Goal: Information Seeking & Learning: Learn about a topic

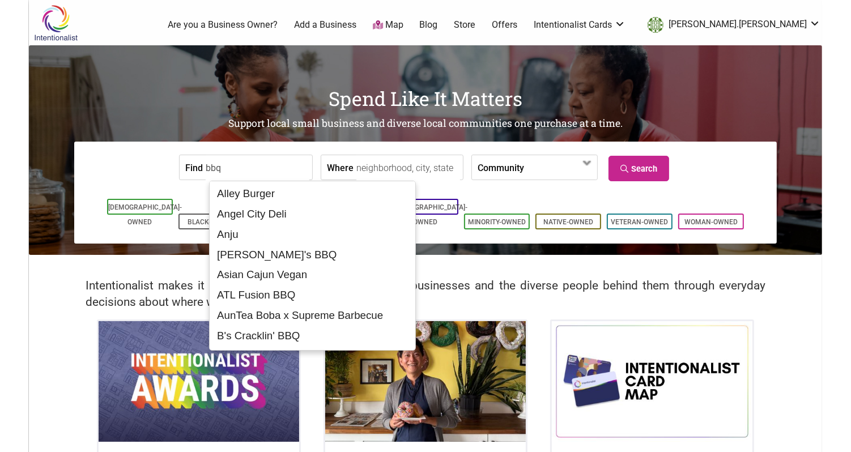
type input "bbq"
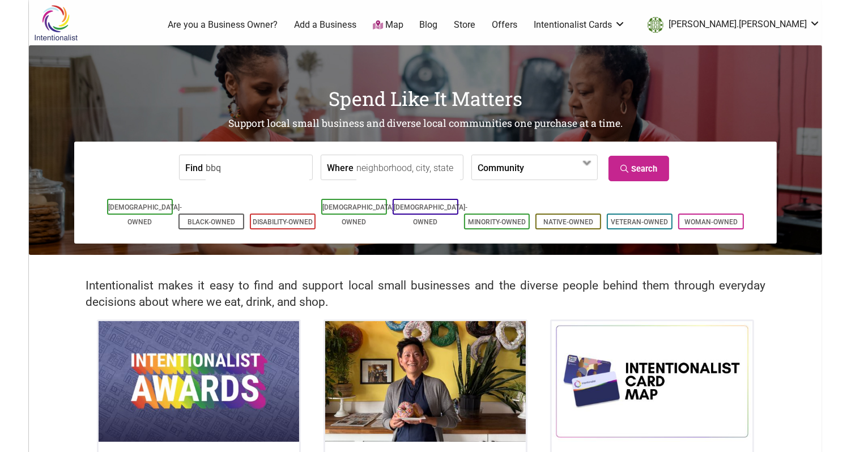
click at [414, 173] on input "Where" at bounding box center [408, 168] width 104 height 26
type input "Seattle, WA, USA"
click at [491, 165] on label "Community" at bounding box center [501, 167] width 46 height 24
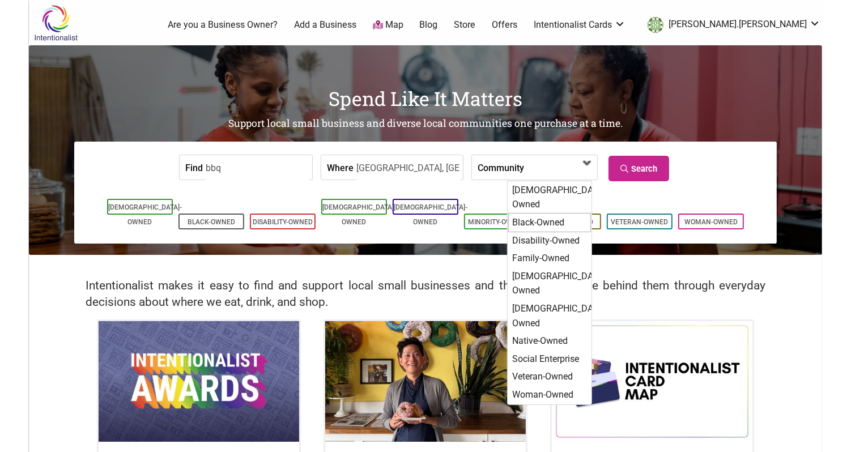
click at [535, 213] on div "Black-Owned" at bounding box center [549, 222] width 83 height 19
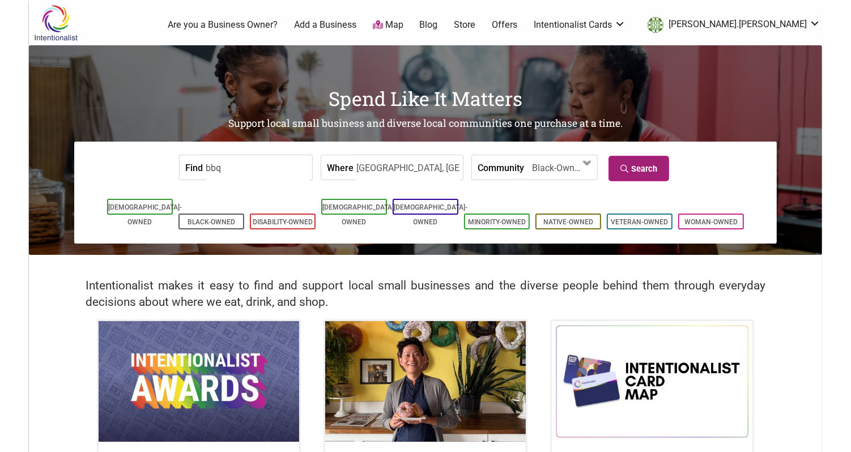
click at [647, 163] on link "Search" at bounding box center [639, 169] width 61 height 26
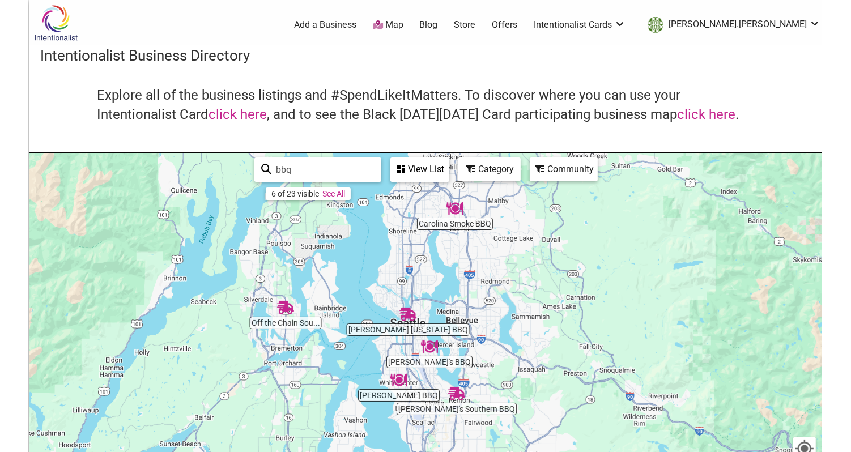
drag, startPoint x: 633, startPoint y: 316, endPoint x: 615, endPoint y: 263, distance: 56.1
click at [615, 263] on div "To navigate, press the arrow keys." at bounding box center [425, 373] width 792 height 441
click at [422, 166] on div "View List" at bounding box center [420, 170] width 57 height 22
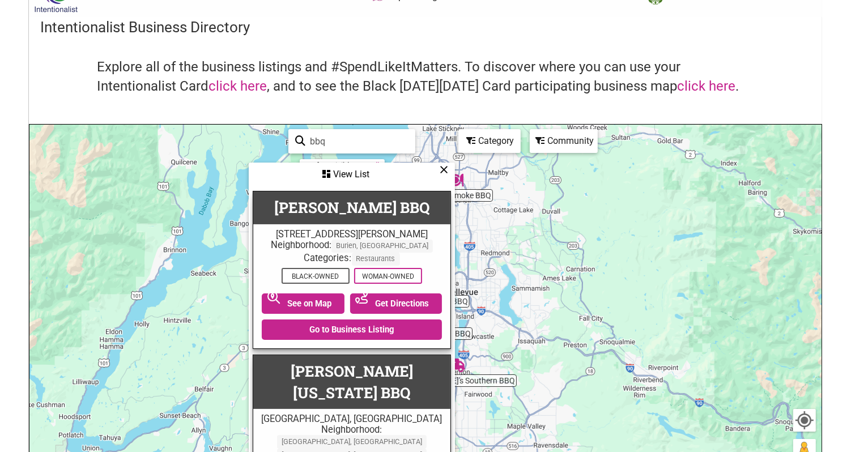
scroll to position [27, 0]
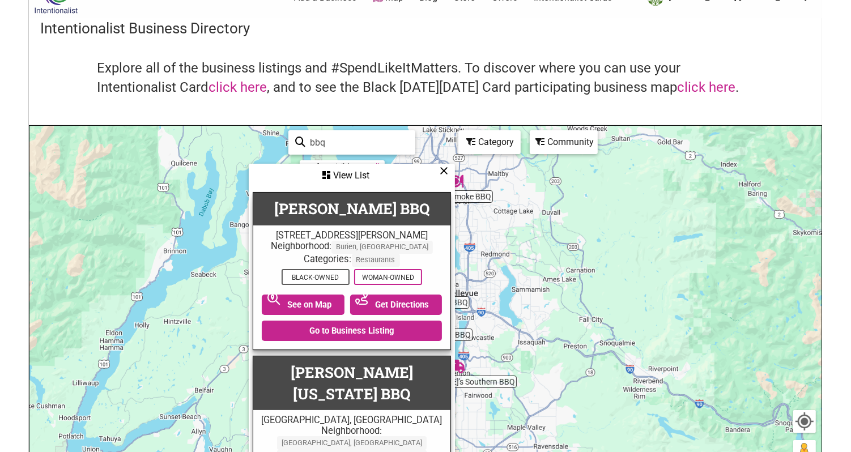
click at [448, 167] on div "View List" at bounding box center [352, 176] width 204 height 22
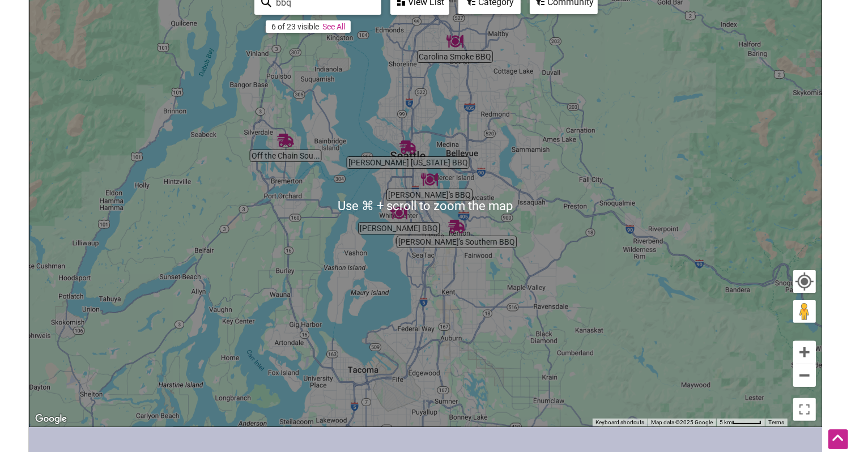
scroll to position [153, 0]
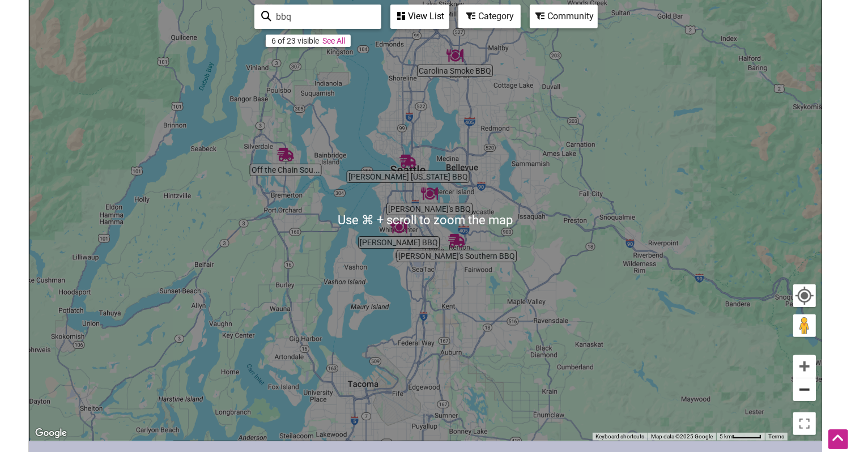
click at [804, 392] on button "Zoom out" at bounding box center [804, 390] width 23 height 23
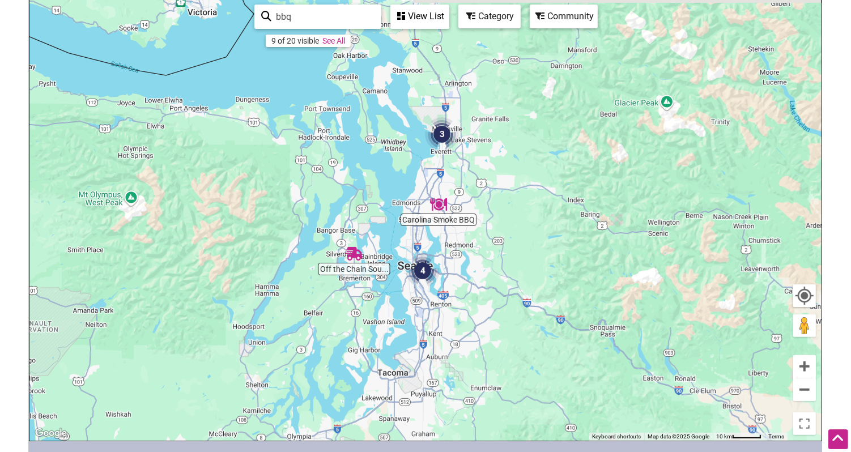
drag, startPoint x: 666, startPoint y: 207, endPoint x: 664, endPoint y: 279, distance: 72.0
click at [664, 279] on div "To navigate, press the arrow keys." at bounding box center [425, 220] width 792 height 441
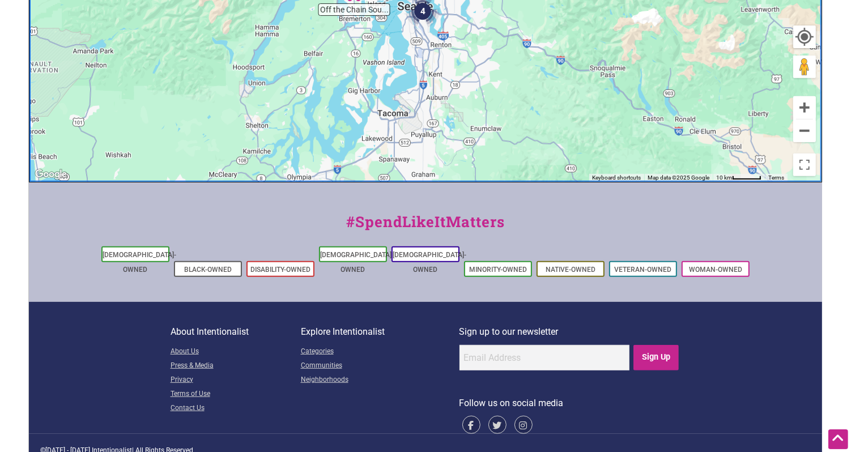
scroll to position [0, 0]
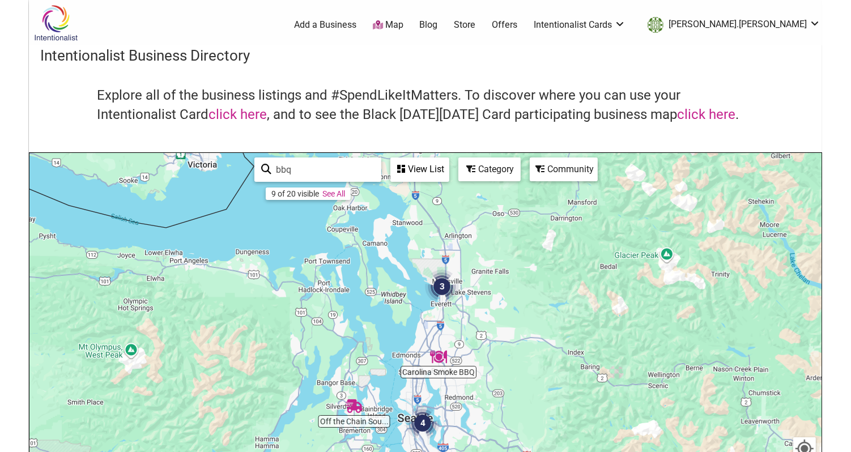
click at [285, 172] on input "bbq" at bounding box center [322, 170] width 103 height 22
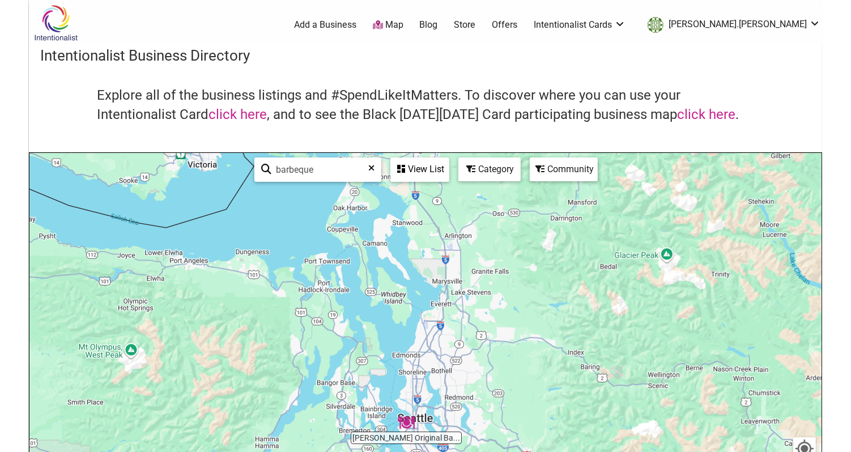
click at [410, 173] on div "View List" at bounding box center [420, 170] width 57 height 22
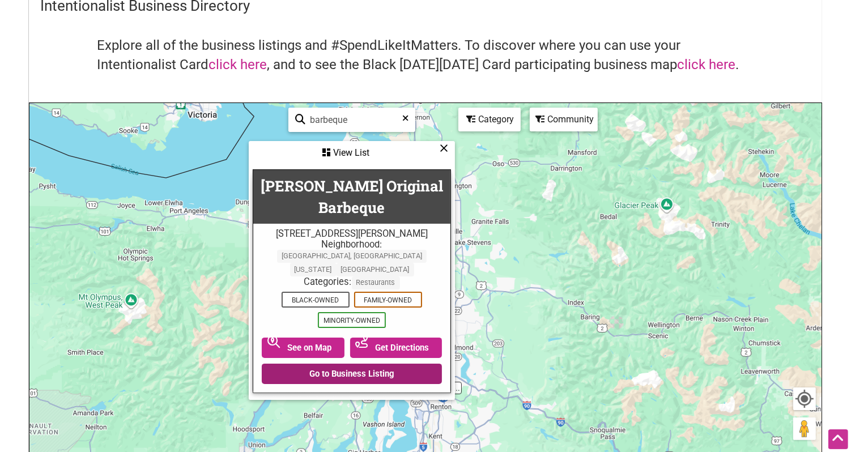
scroll to position [48, 0]
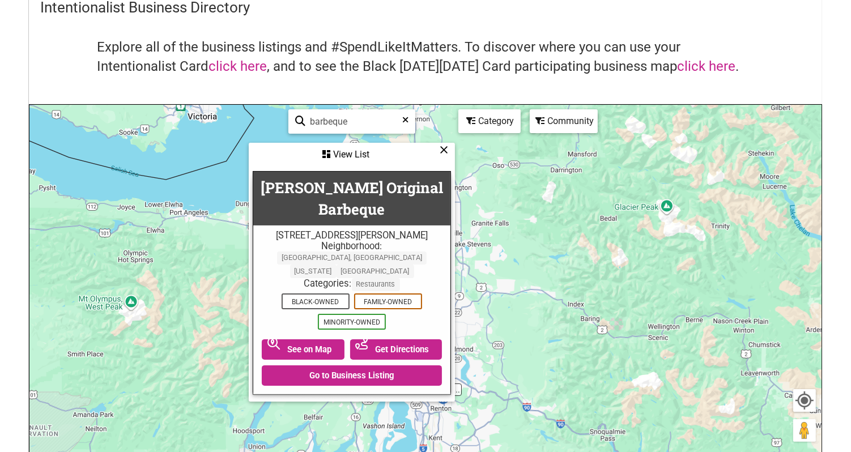
click at [237, 151] on div "To navigate, press the arrow keys." at bounding box center [425, 325] width 792 height 441
click at [445, 150] on icon at bounding box center [444, 150] width 9 height 1
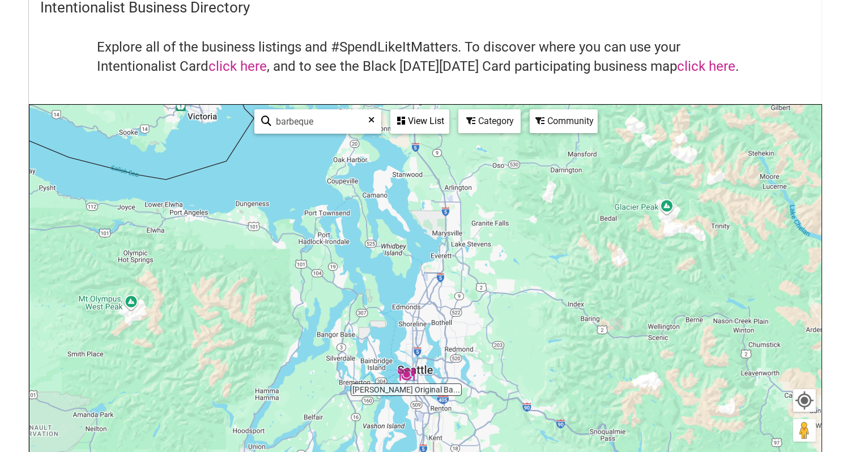
click at [302, 123] on input "barbeque" at bounding box center [322, 122] width 103 height 22
click at [425, 375] on img "Lil Red's Takeout and Catering" at bounding box center [424, 374] width 17 height 17
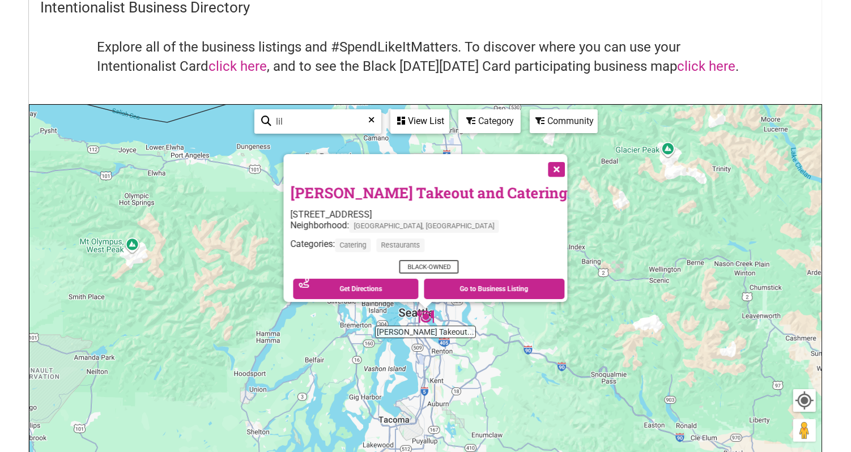
click at [282, 123] on input "lil" at bounding box center [322, 122] width 103 height 22
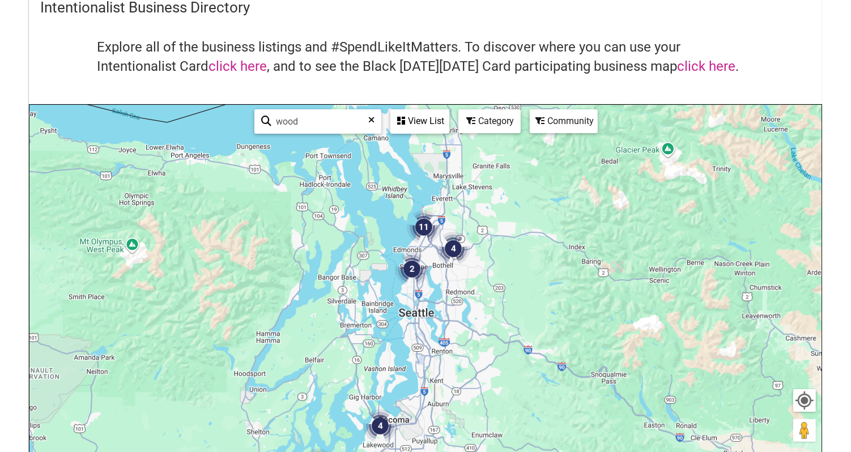
click at [412, 122] on div "View List" at bounding box center [420, 122] width 57 height 22
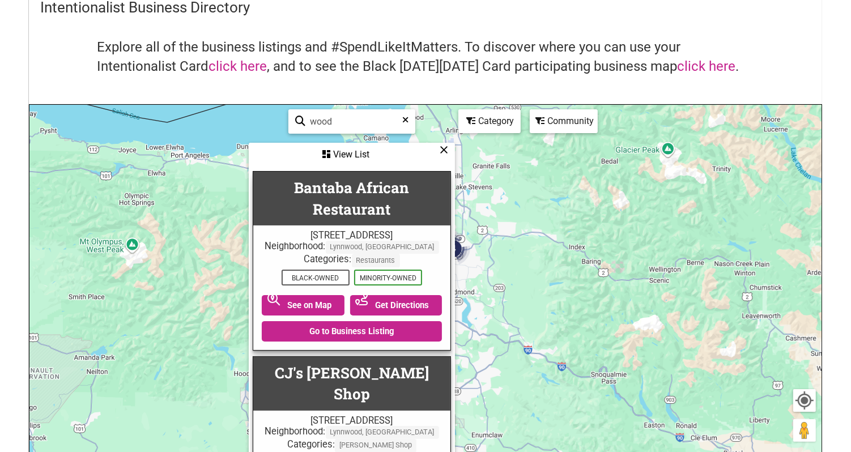
click at [345, 123] on input "wood" at bounding box center [356, 122] width 103 height 22
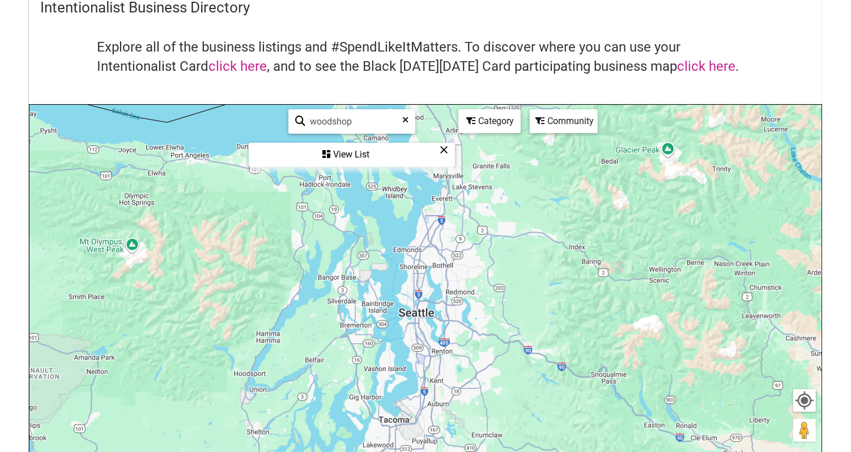
type input "woodshop"
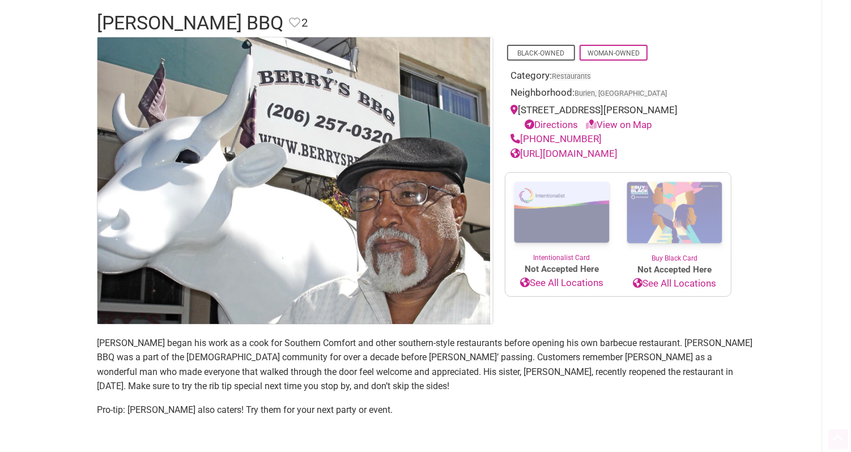
scroll to position [131, 0]
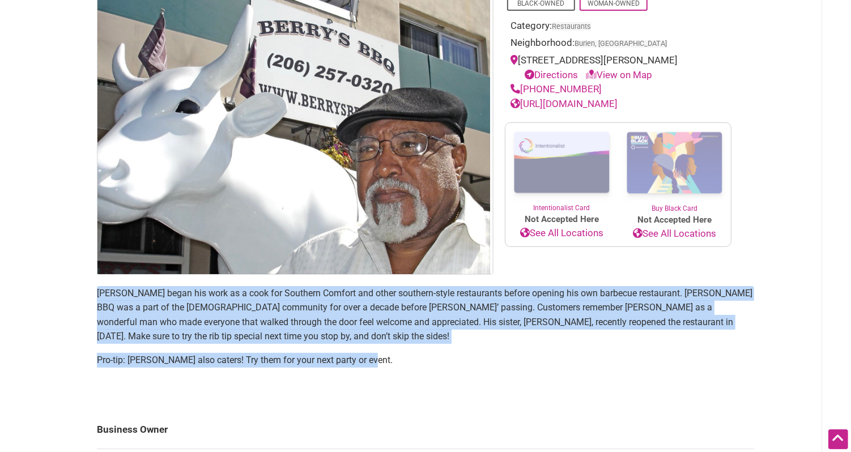
drag, startPoint x: 364, startPoint y: 358, endPoint x: 71, endPoint y: 295, distance: 299.6
click at [71, 295] on div "Intentionalist Spend like it matters 0 Add a Business Map Blog Store Offers Int…" at bounding box center [425, 442] width 793 height 1147
copy section "Rufus Berry began his work as a cook for Southern Comfort and other southern-st…"
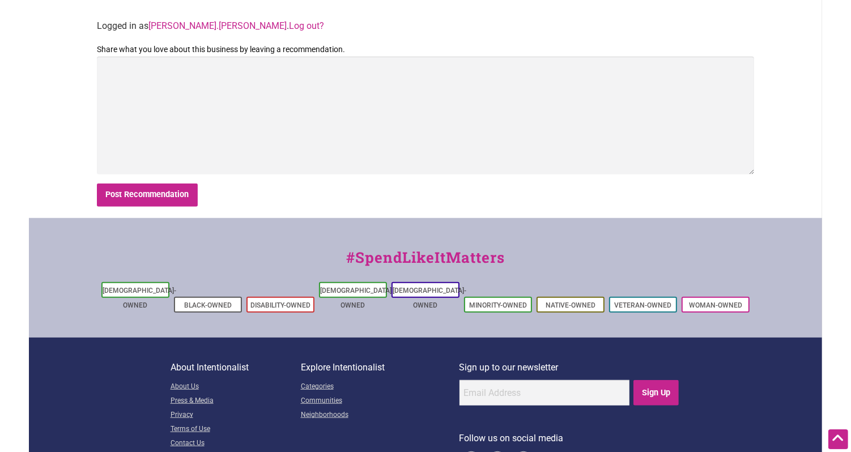
scroll to position [659, 0]
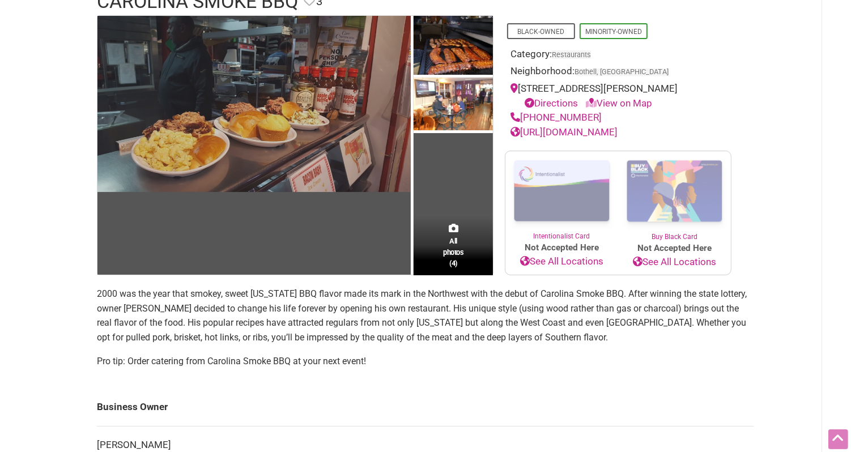
scroll to position [185, 0]
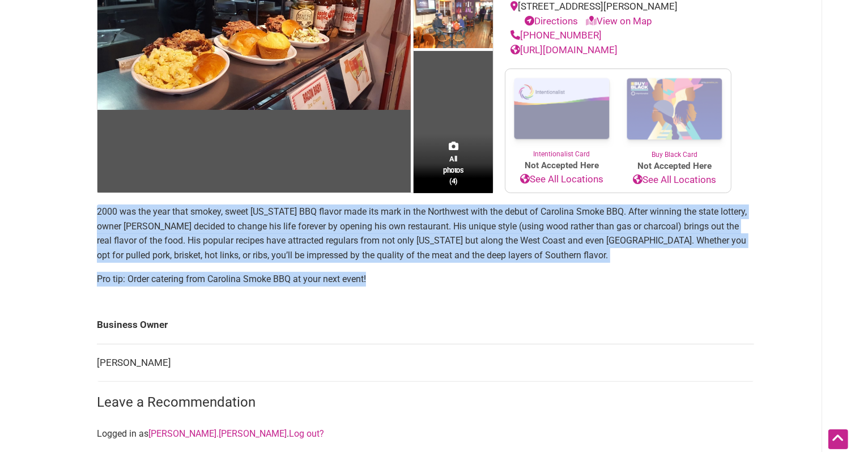
drag, startPoint x: 375, startPoint y: 290, endPoint x: 98, endPoint y: 225, distance: 284.6
click at [98, 225] on section "2000 was the year that smokey, sweet South Carolina BBQ flavor made its mark in…" at bounding box center [425, 250] width 657 height 91
copy section "2000 was the year that smokey, sweet South Carolina BBQ flavor made its mark in…"
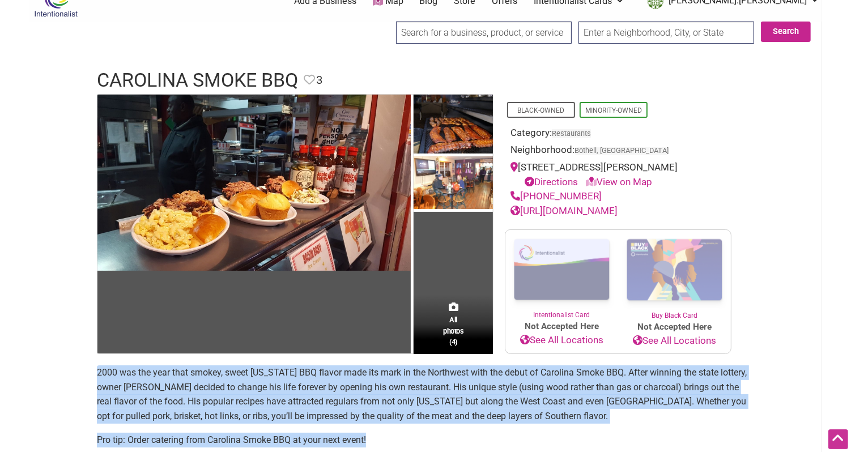
scroll to position [14, 0]
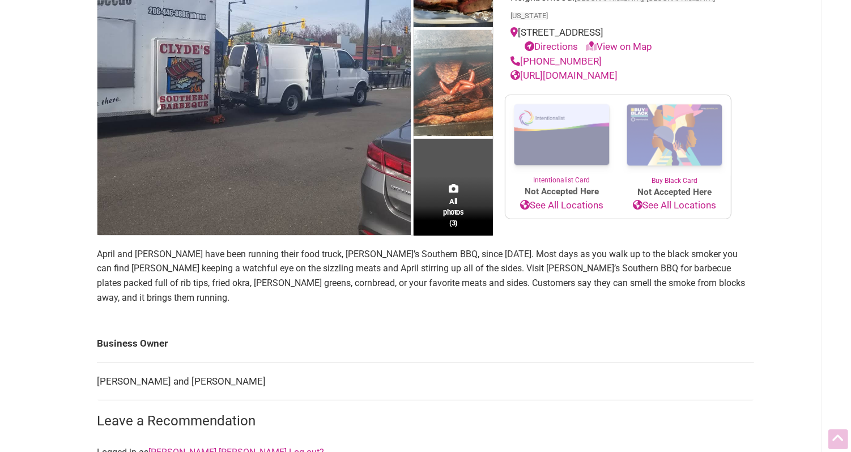
scroll to position [361, 0]
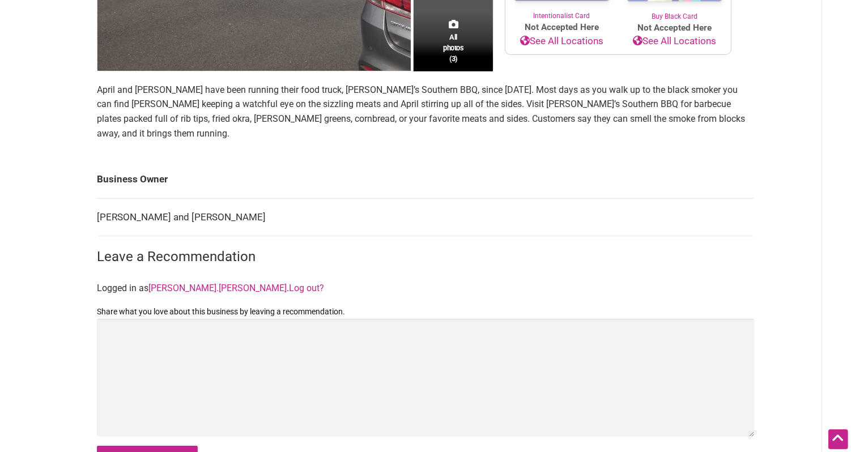
click at [262, 110] on p "April and Clyde Collins have been running their food truck, Clyde’s Southern BB…" at bounding box center [425, 112] width 657 height 58
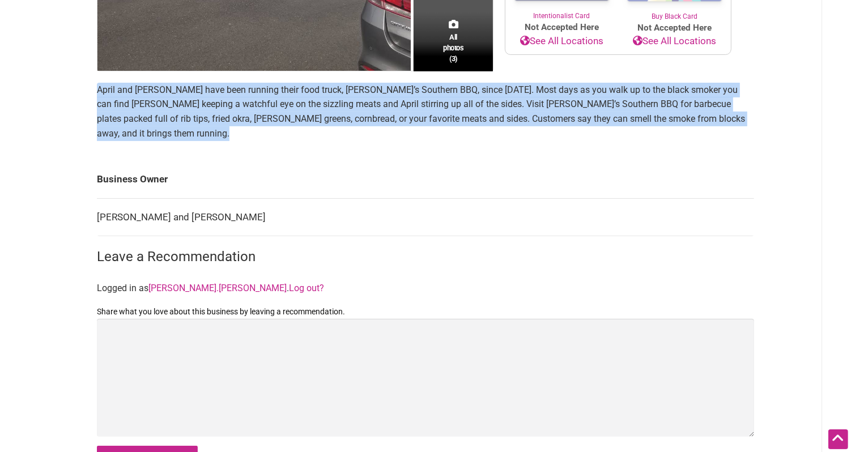
click at [262, 110] on p "April and Clyde Collins have been running their food truck, Clyde’s Southern BB…" at bounding box center [425, 112] width 657 height 58
copy section "April and Clyde Collins have been running their food truck, Clyde’s Southern BB…"
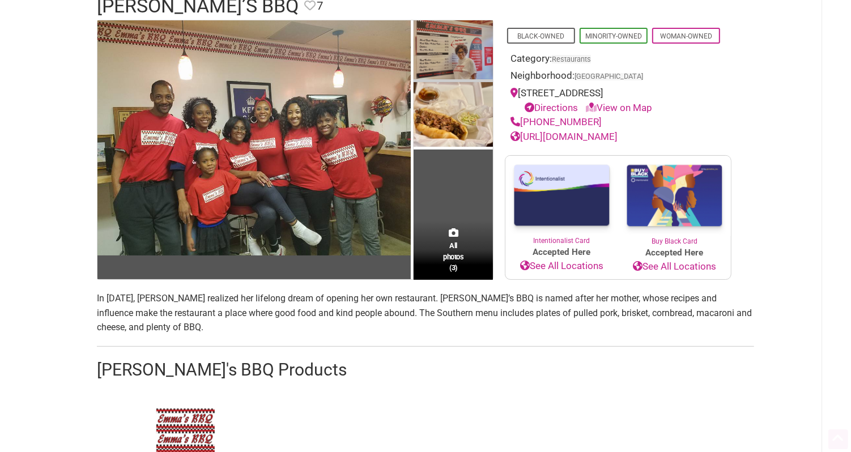
scroll to position [115, 0]
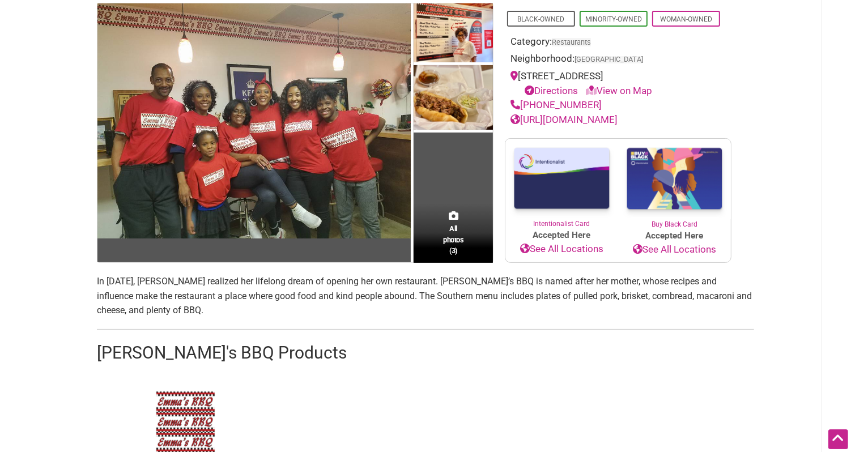
click at [211, 302] on p "In 2016, Tess Thomas realized her lifelong dream of opening her own restaurant.…" at bounding box center [425, 296] width 657 height 44
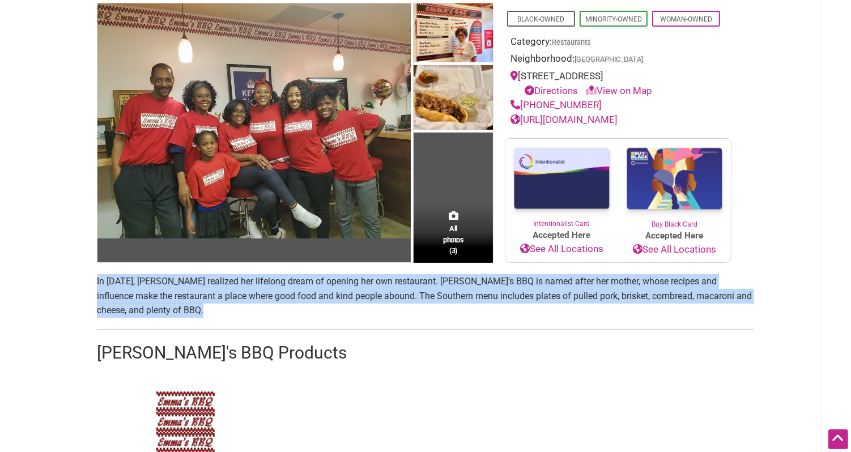
click at [211, 302] on p "In 2016, Tess Thomas realized her lifelong dream of opening her own restaurant.…" at bounding box center [425, 296] width 657 height 44
copy p "In 2016, Tess Thomas realized her lifelong dream of opening her own restaurant.…"
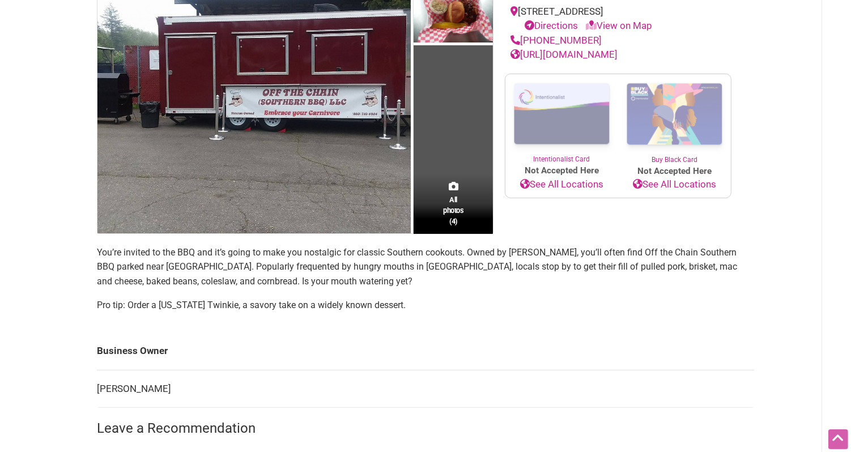
scroll to position [239, 0]
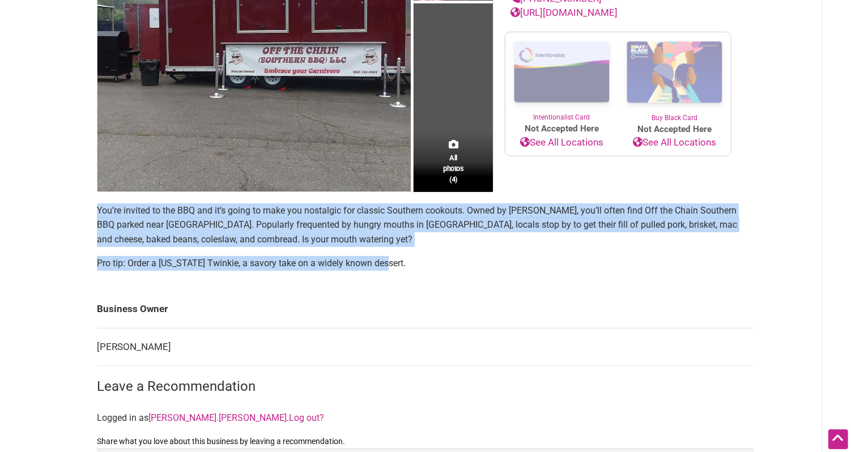
drag, startPoint x: 397, startPoint y: 266, endPoint x: 97, endPoint y: 207, distance: 305.0
click at [97, 207] on section "You’re invited to the BBQ and it’s going to make you nostalgic for classic Sout…" at bounding box center [425, 241] width 657 height 76
copy section "You’re invited to the BBQ and it’s going to make you nostalgic for classic Sout…"
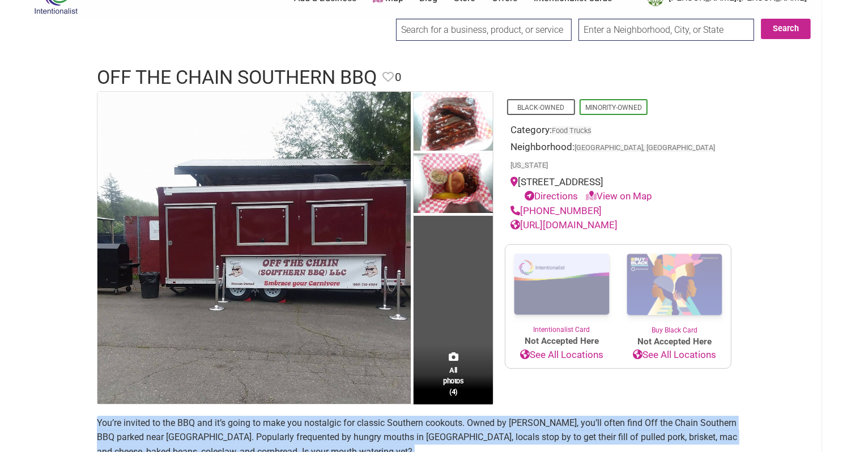
scroll to position [0, 0]
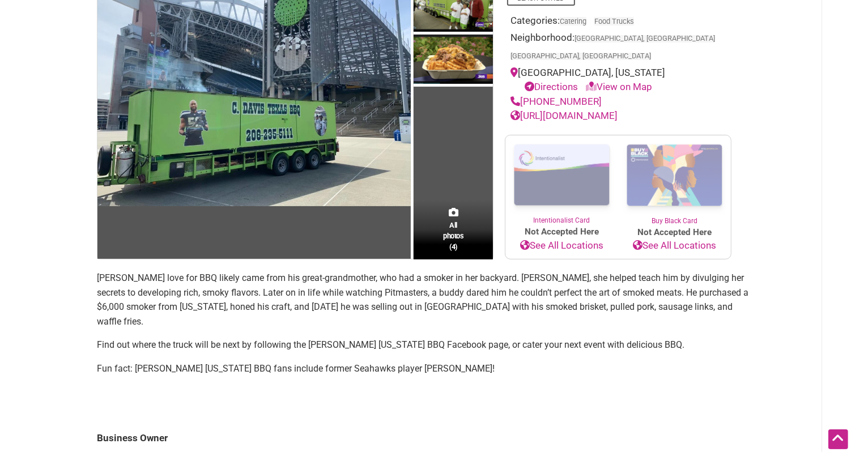
scroll to position [134, 0]
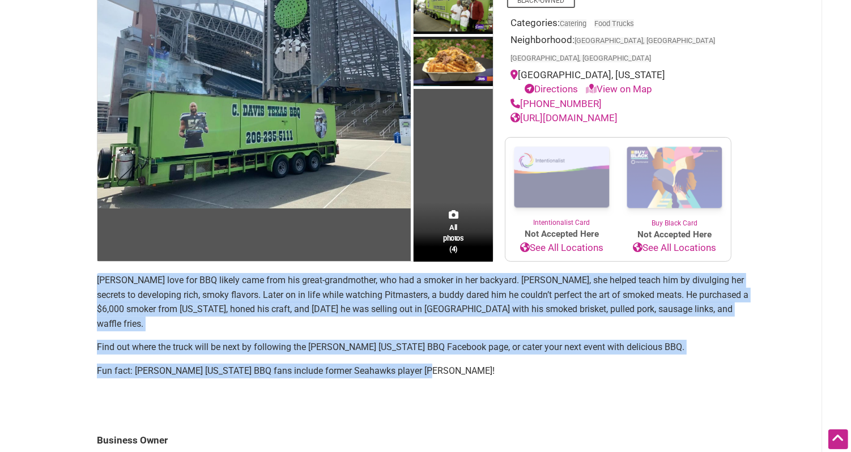
drag, startPoint x: 417, startPoint y: 334, endPoint x: 93, endPoint y: 264, distance: 331.8
click at [93, 263] on div "All photos (4) Black-Owned Categories: Catering Food Trucks Neighborhood: [GEOG…" at bounding box center [426, 363] width 680 height 758
copy section "[PERSON_NAME] love for BBQ likely came from his great-grandmother, who had a sm…"
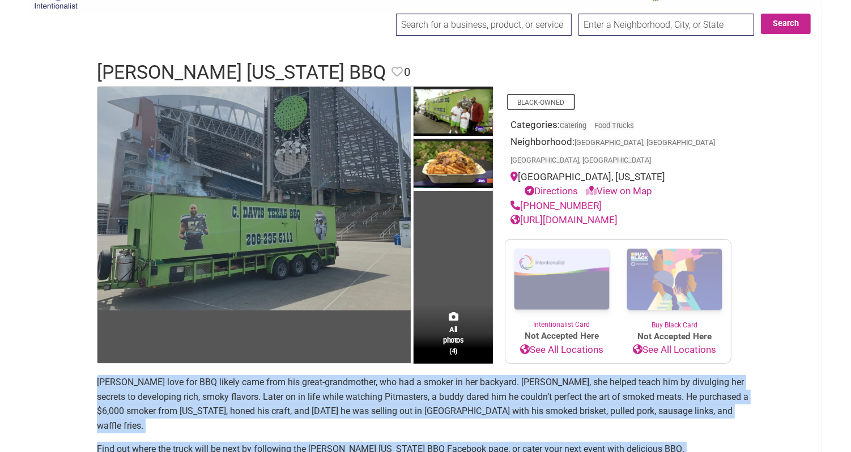
scroll to position [33, 0]
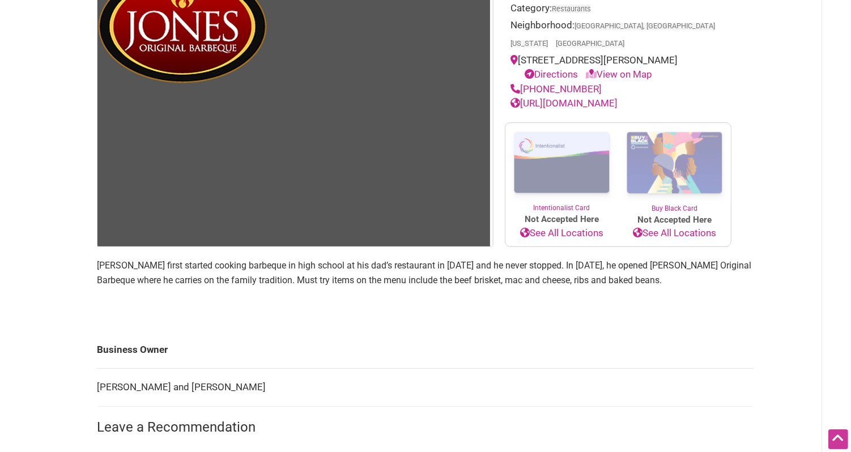
scroll to position [150, 0]
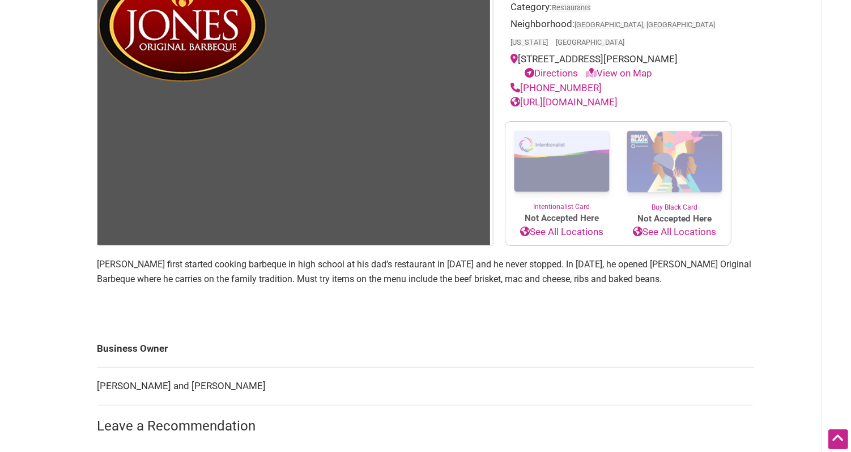
click at [518, 261] on p "Andreque Jones first started cooking barbeque in high school at his dad’s resta…" at bounding box center [425, 271] width 657 height 29
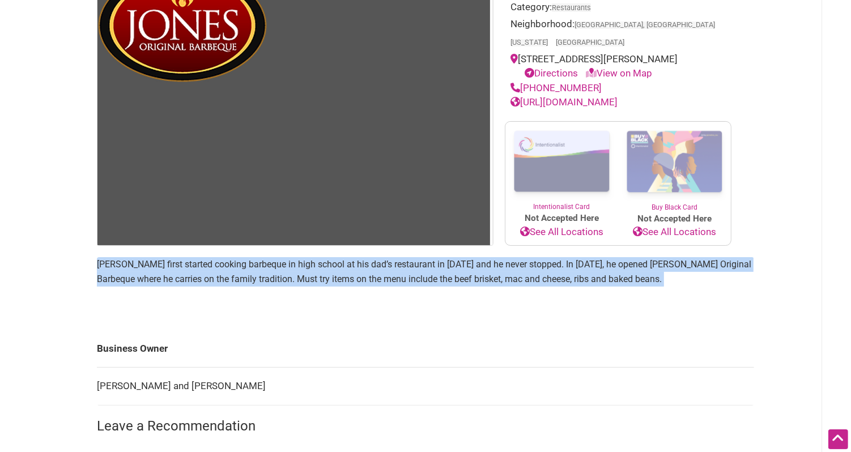
click at [518, 261] on p "Andreque Jones first started cooking barbeque in high school at his dad’s resta…" at bounding box center [425, 271] width 657 height 29
copy section "Andreque Jones first started cooking barbeque in high school at his dad’s resta…"
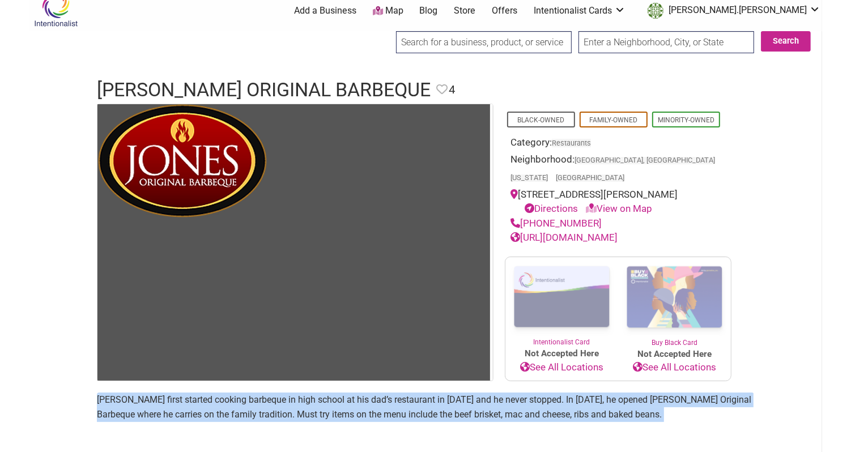
scroll to position [0, 0]
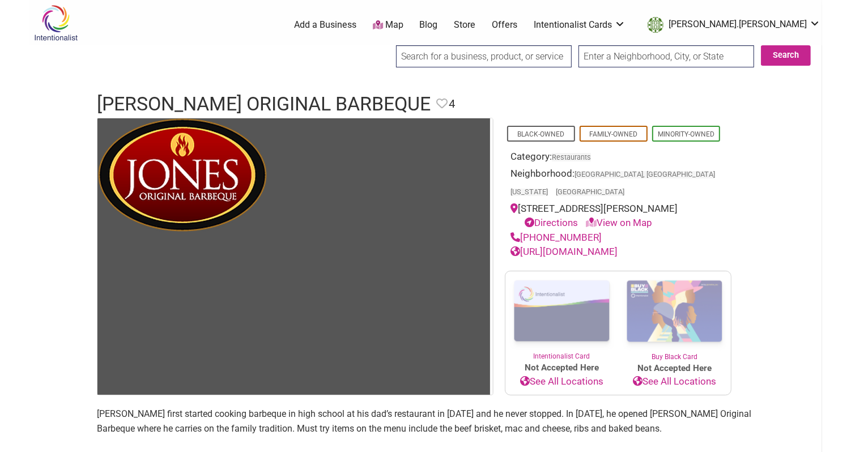
click at [736, 198] on div "Black-Owned Family-Owned Minority-Owned Category: Restaurants Neighborhood: Sea…" at bounding box center [618, 257] width 249 height 278
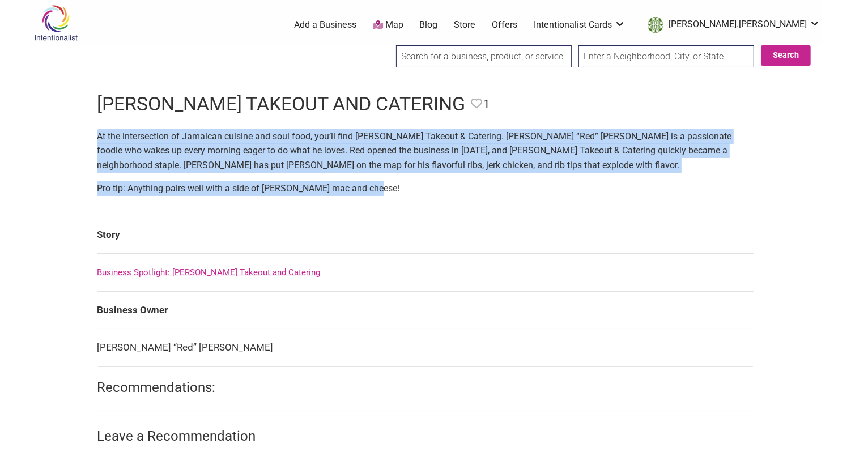
drag, startPoint x: 377, startPoint y: 192, endPoint x: 94, endPoint y: 132, distance: 289.1
click at [94, 132] on div "At the intersection of Jamaican cuisine and soul food, you’ll find [PERSON_NAME…" at bounding box center [426, 389] width 680 height 542
copy section "At the intersection of Jamaican cuisine and soul food, you’ll find [PERSON_NAME…"
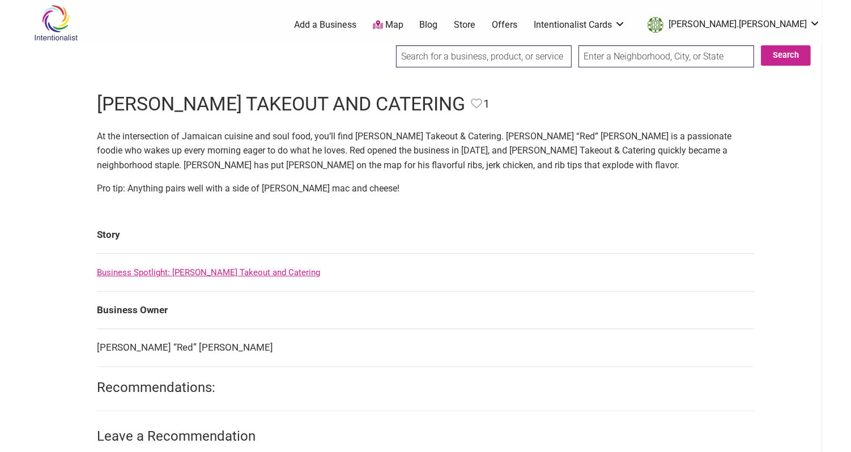
click at [430, 58] on input "search" at bounding box center [484, 56] width 176 height 22
type input "n"
type input "b"
